Goal: Find specific page/section: Find specific page/section

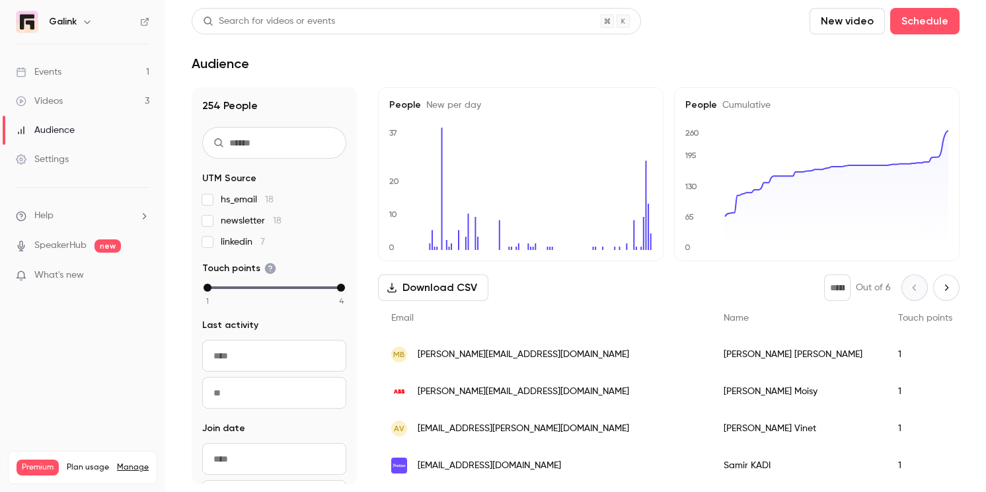
click at [108, 71] on link "Events 1" at bounding box center [82, 72] width 165 height 29
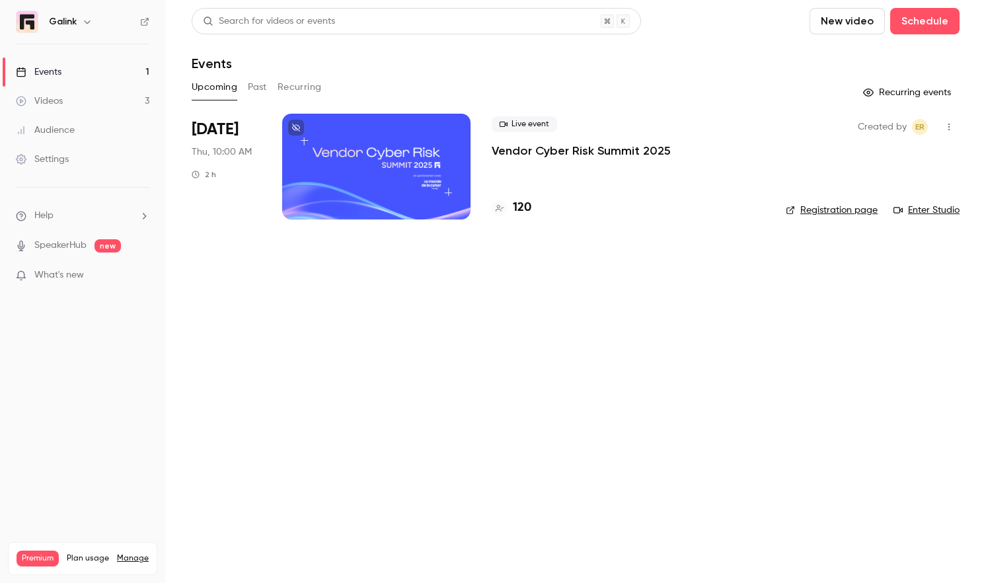
click at [88, 54] on ul "Events 1 Videos 3 Audience Settings" at bounding box center [82, 115] width 165 height 143
click at [88, 64] on link "Events 1" at bounding box center [82, 72] width 165 height 29
